Goal: Task Accomplishment & Management: Use online tool/utility

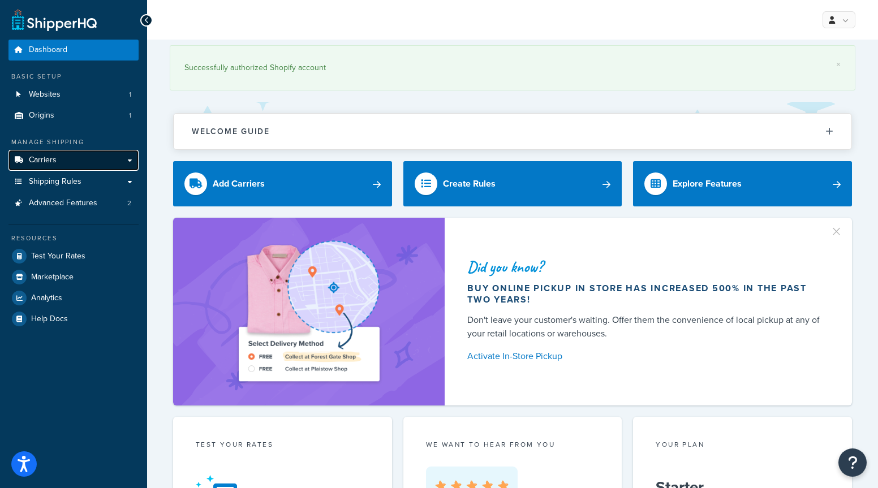
click at [50, 169] on link "Carriers" at bounding box center [73, 160] width 130 height 21
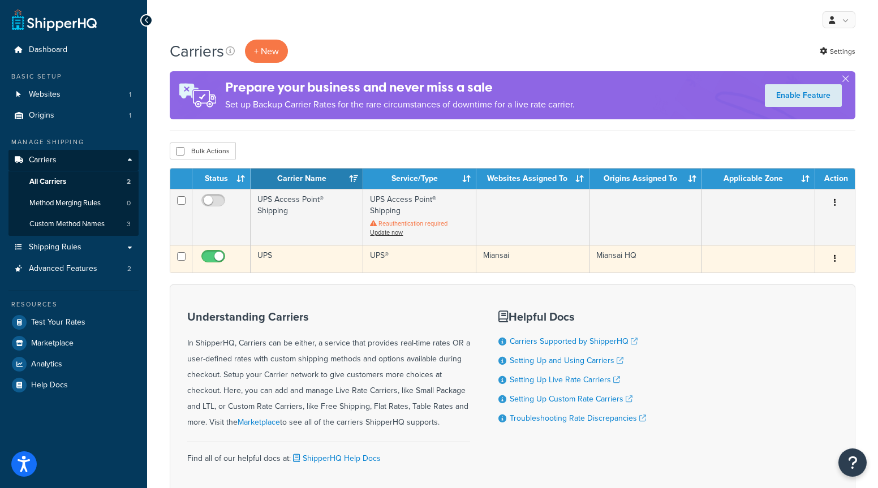
click at [273, 245] on td "UPS" at bounding box center [307, 259] width 113 height 28
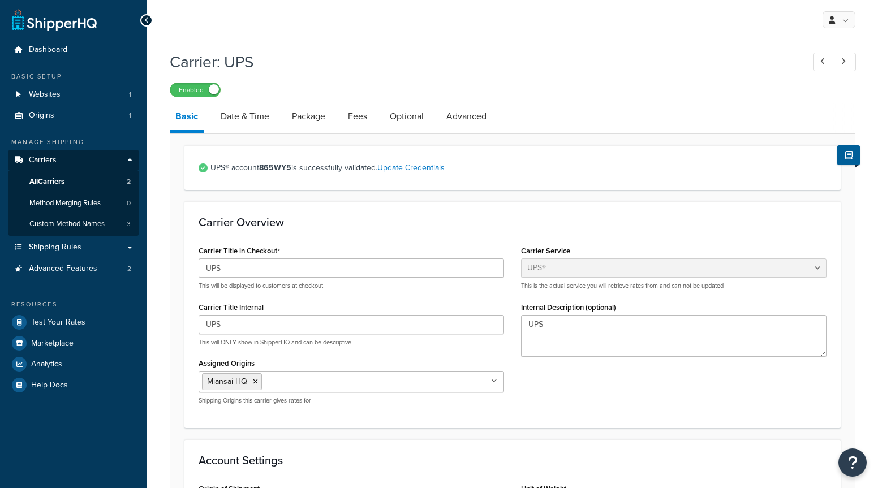
select select "ups"
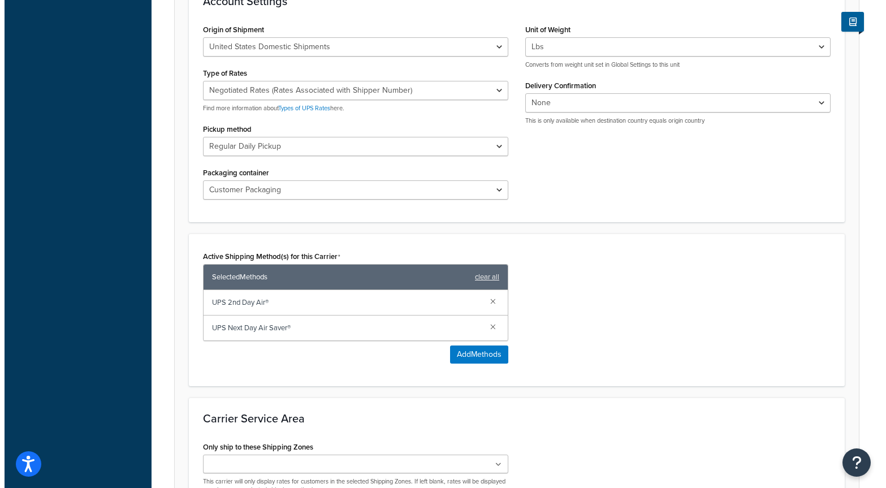
scroll to position [575, 0]
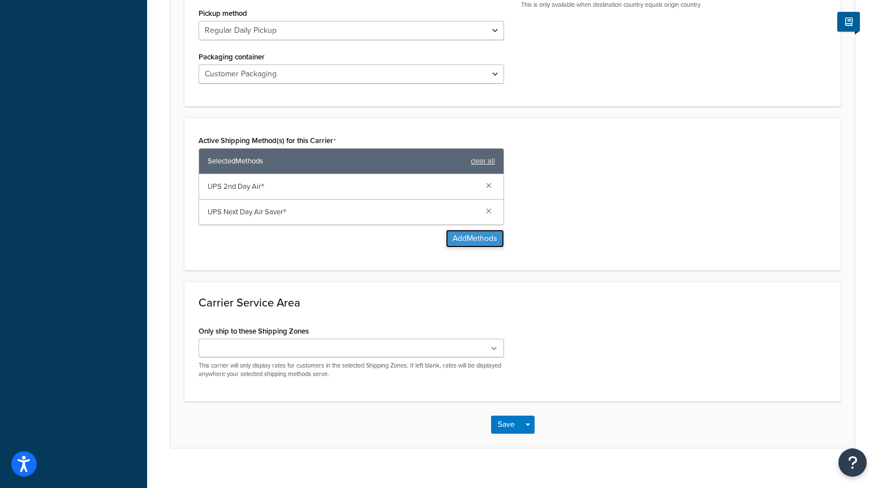
click at [474, 243] on button "Add Methods" at bounding box center [475, 239] width 58 height 18
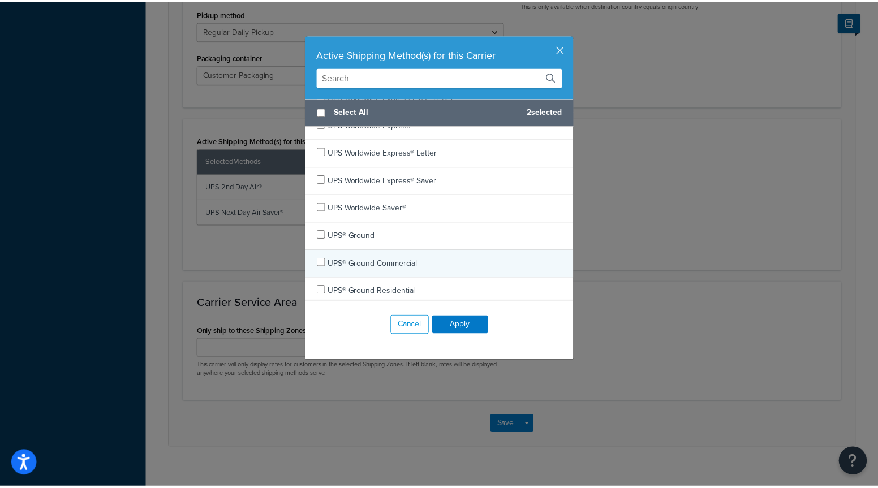
scroll to position [655, 0]
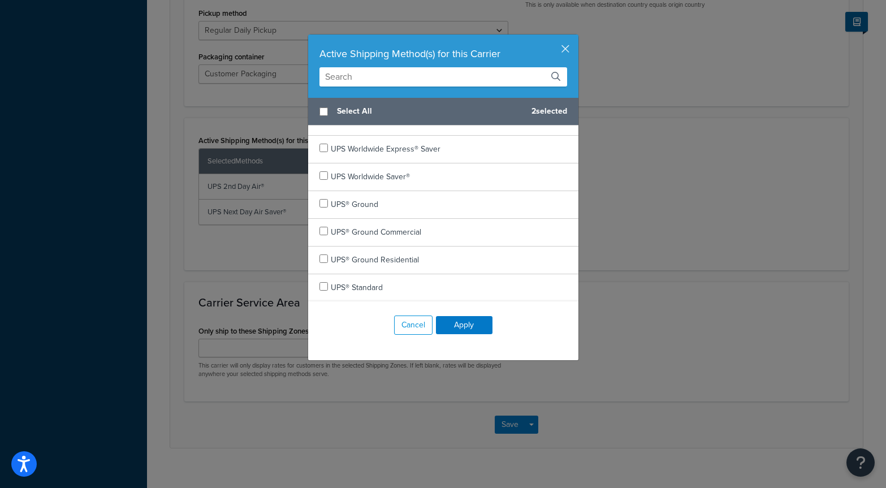
click at [555, 50] on div "Active Shipping Method(s) for this Carrier" at bounding box center [444, 54] width 248 height 16
click at [576, 37] on button "button" at bounding box center [577, 36] width 3 height 3
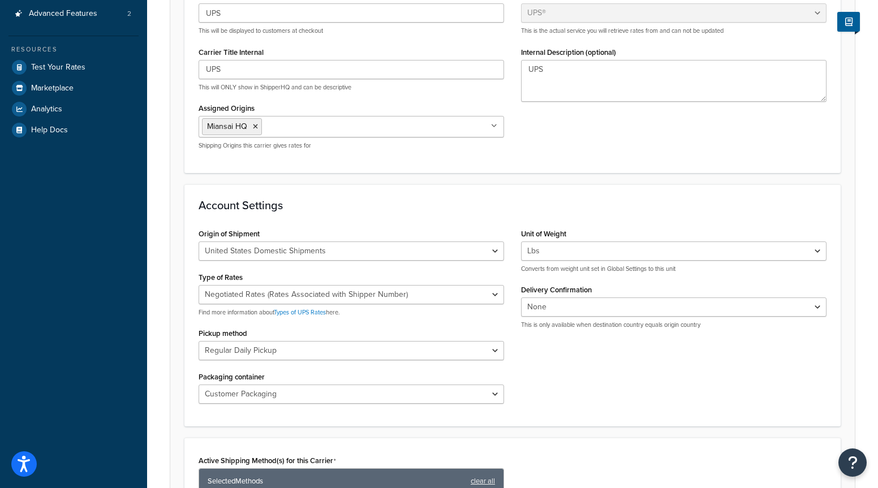
scroll to position [0, 0]
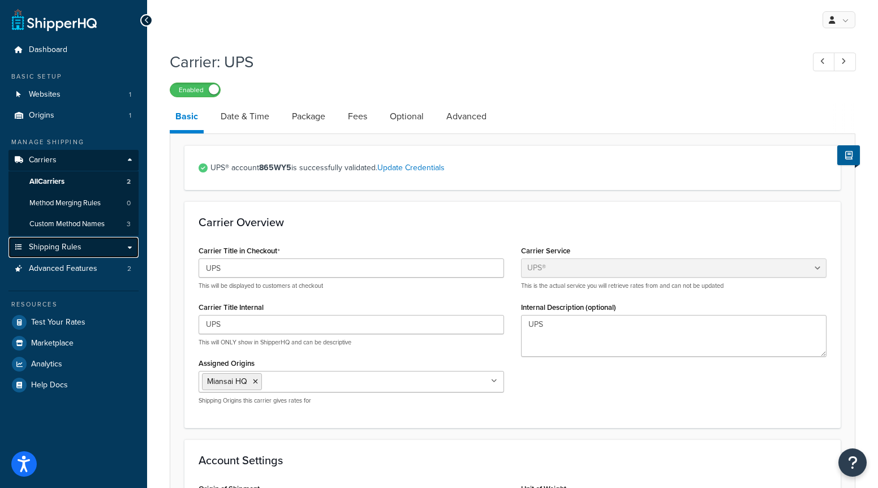
click at [76, 249] on span "Shipping Rules" at bounding box center [55, 248] width 53 height 10
